Goal: Information Seeking & Learning: Learn about a topic

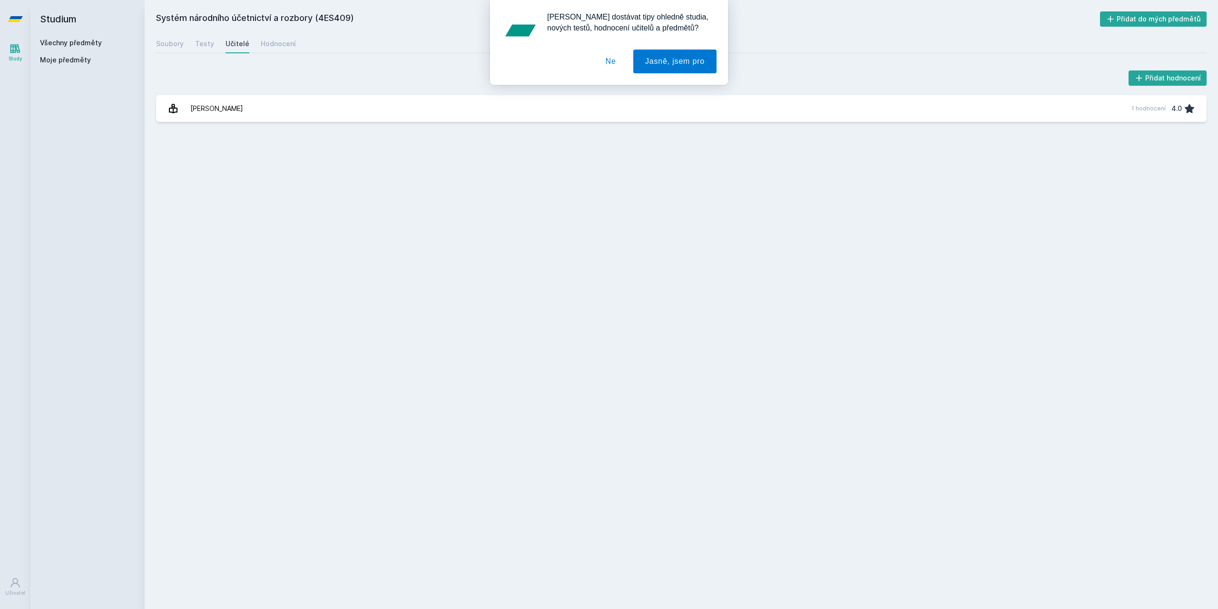
click at [57, 38] on div "[PERSON_NAME] dostávat tipy ohledně studia, nových testů, hodnocení učitelů a p…" at bounding box center [609, 42] width 1218 height 85
click at [57, 41] on div "[PERSON_NAME] dostávat tipy ohledně studia, nových testů, hodnocení učitelů a p…" at bounding box center [609, 42] width 1218 height 85
click at [608, 67] on button "Ne" at bounding box center [611, 61] width 34 height 24
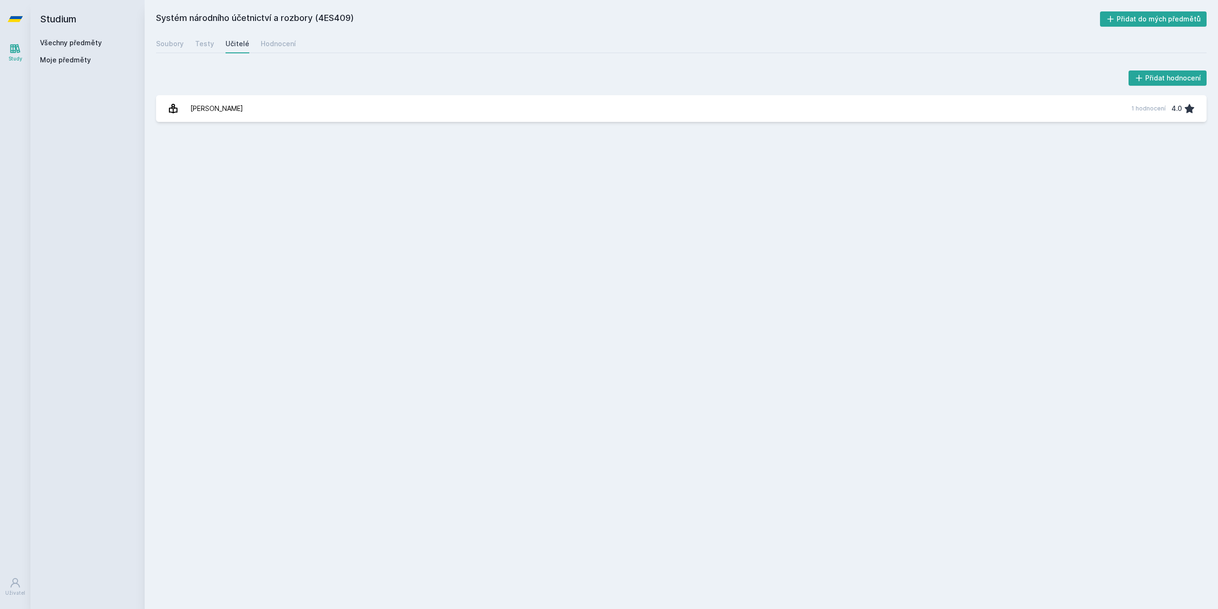
click at [77, 38] on div "Všechny předměty" at bounding box center [87, 43] width 95 height 10
click at [75, 41] on link "Všechny předměty" at bounding box center [71, 43] width 62 height 8
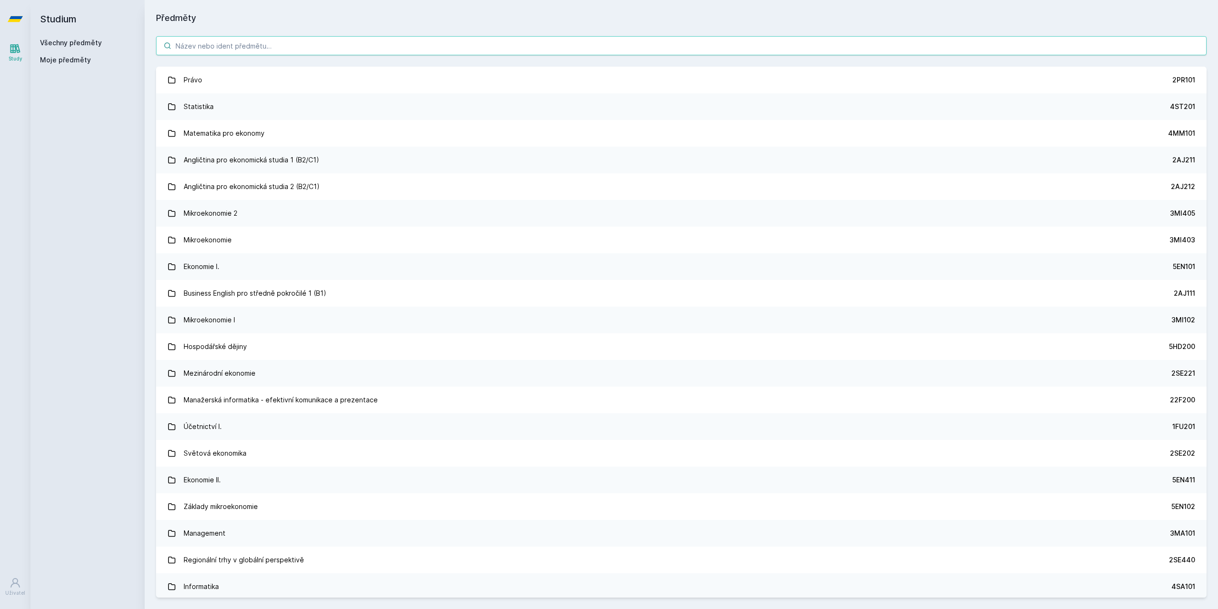
click at [308, 49] on input "search" at bounding box center [681, 45] width 1051 height 19
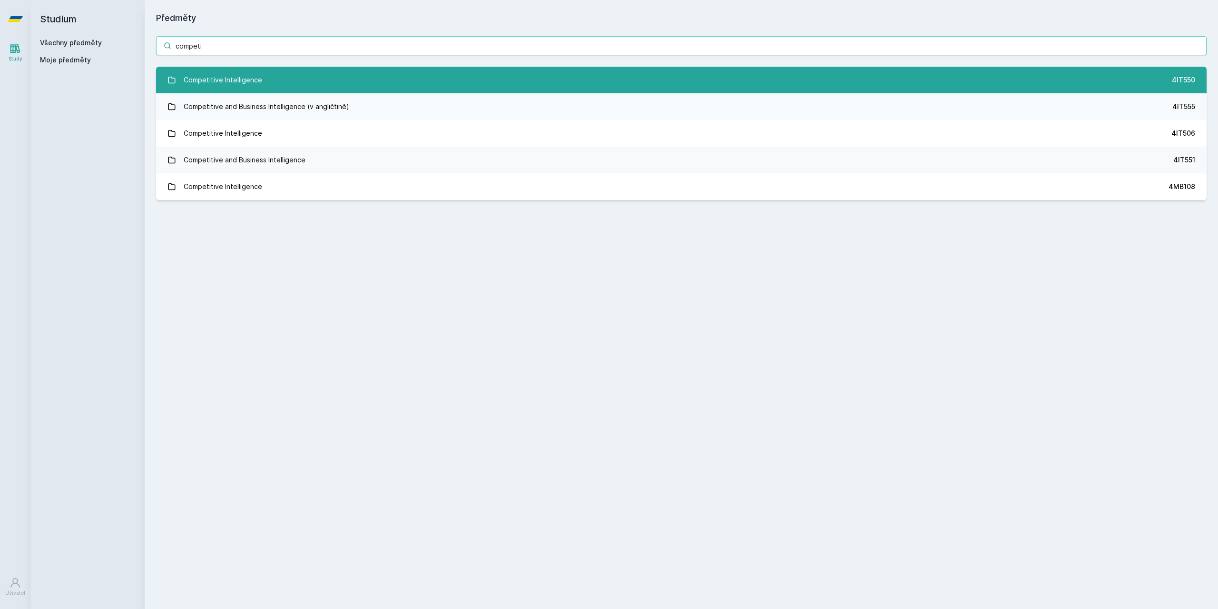
type input "competi"
click at [239, 87] on div "Competitive Intelligence" at bounding box center [223, 79] width 79 height 19
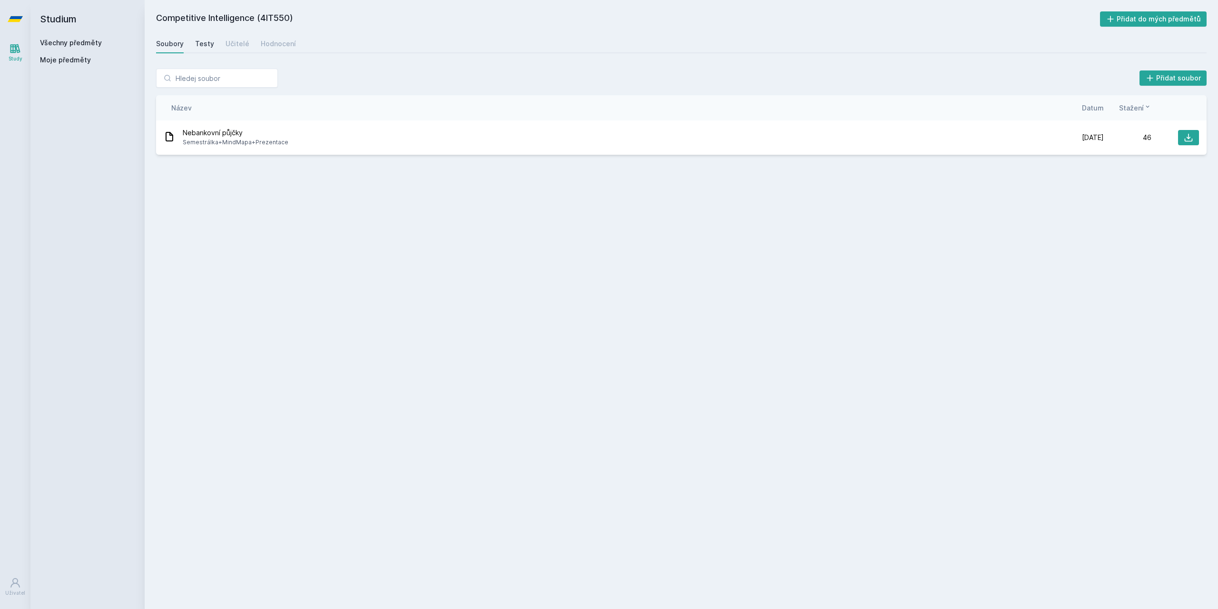
click at [197, 40] on div "Testy" at bounding box center [204, 44] width 19 height 10
click at [226, 37] on link "Učitelé" at bounding box center [238, 43] width 24 height 19
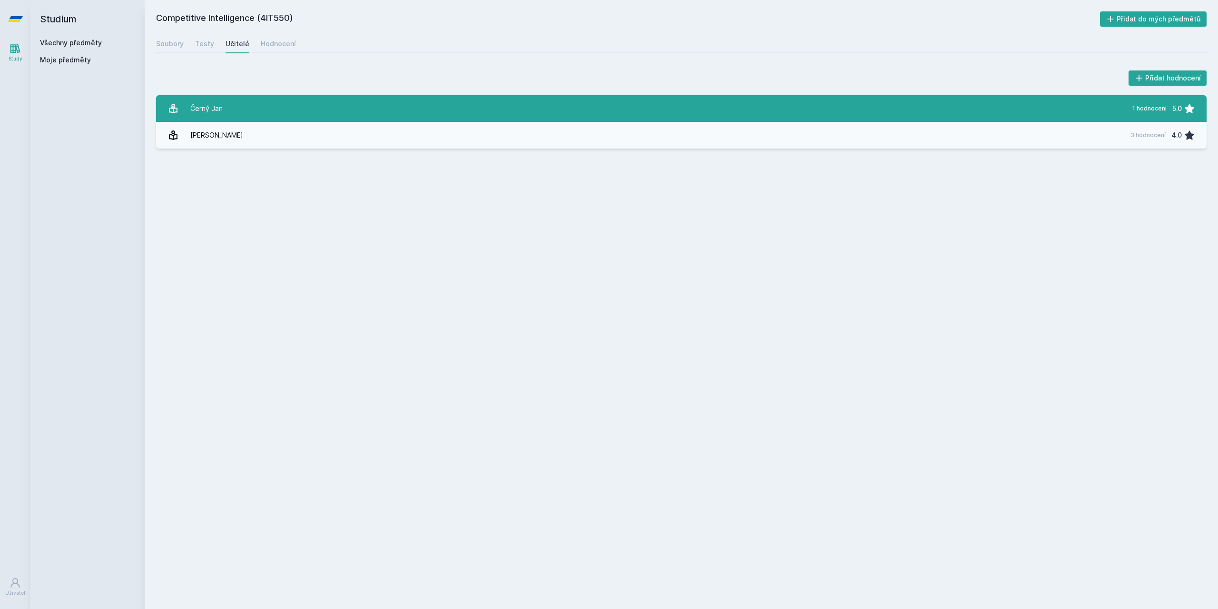
click at [296, 101] on link "Černý [DATE] hodnocení 5.0" at bounding box center [681, 108] width 1051 height 27
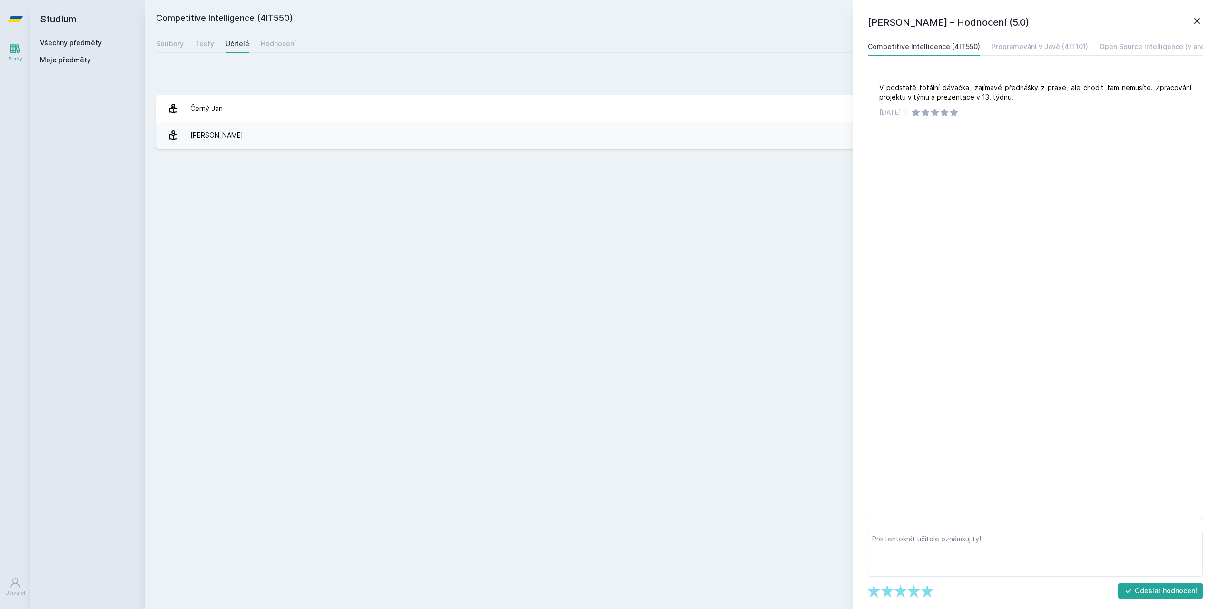
click at [1199, 21] on icon at bounding box center [1197, 20] width 11 height 11
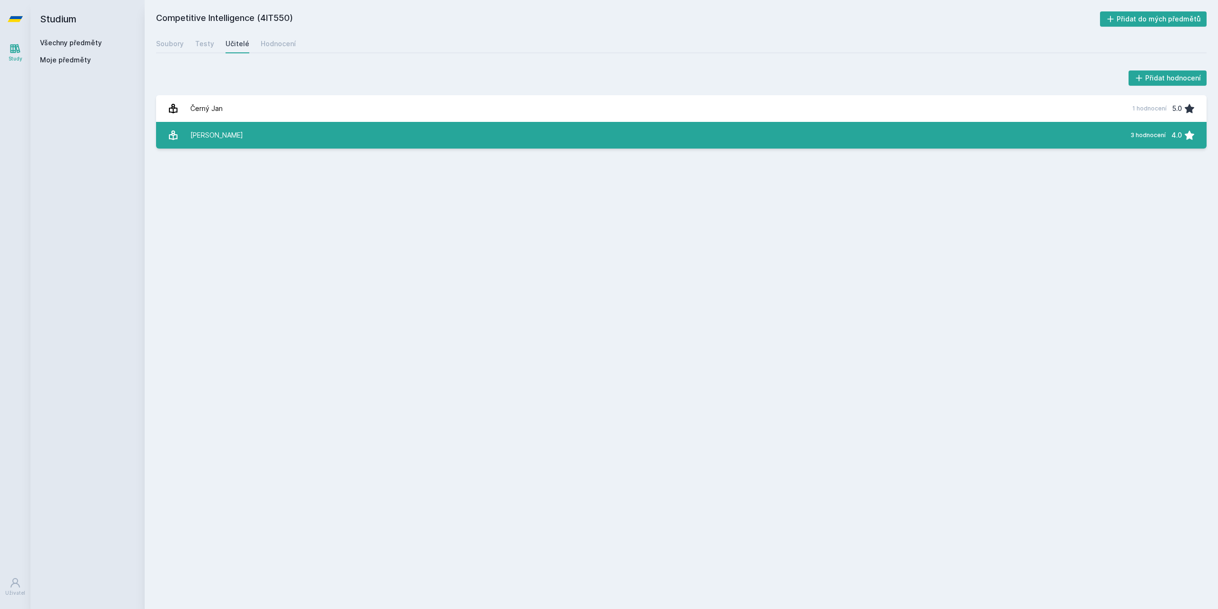
click at [398, 142] on link "[PERSON_NAME] 3 hodnocení 4.0" at bounding box center [681, 135] width 1051 height 27
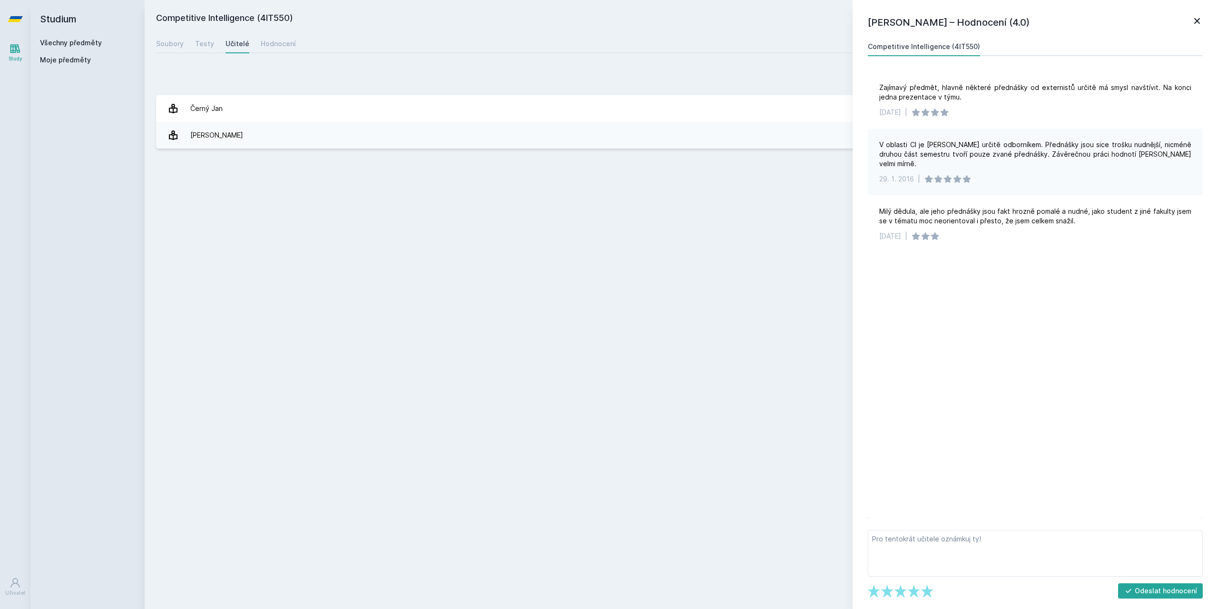
click at [1196, 22] on icon at bounding box center [1198, 21] width 6 height 6
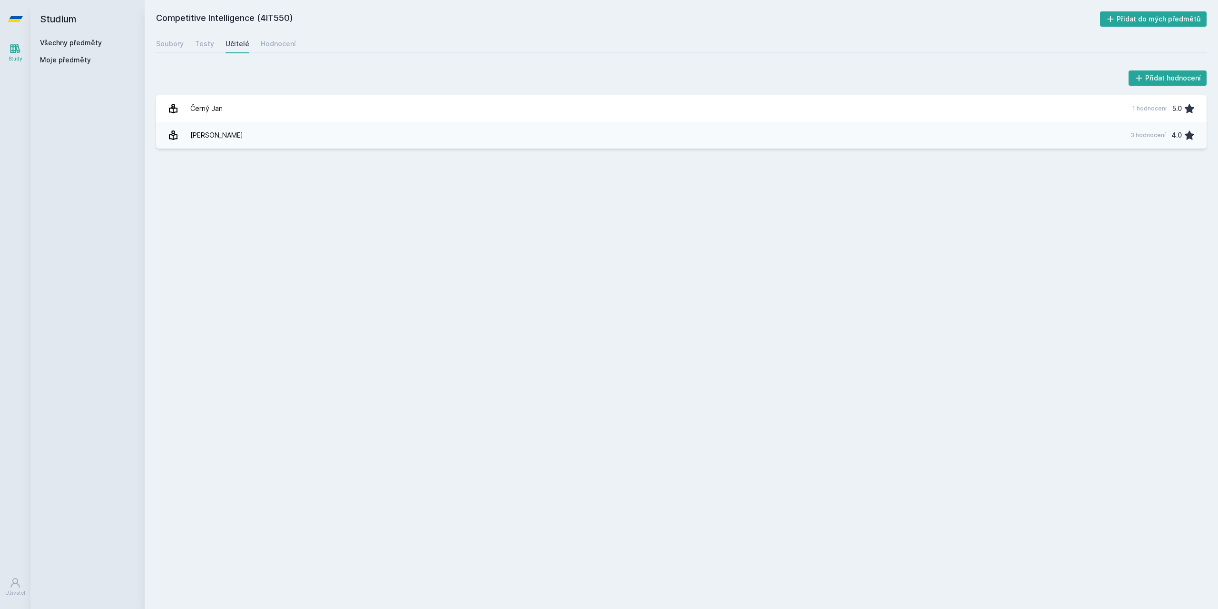
click at [296, 38] on div "Soubory Testy Učitelé Hodnocení" at bounding box center [681, 43] width 1051 height 19
click at [284, 38] on link "Hodnocení" at bounding box center [278, 43] width 35 height 19
